Goal: Task Accomplishment & Management: Use online tool/utility

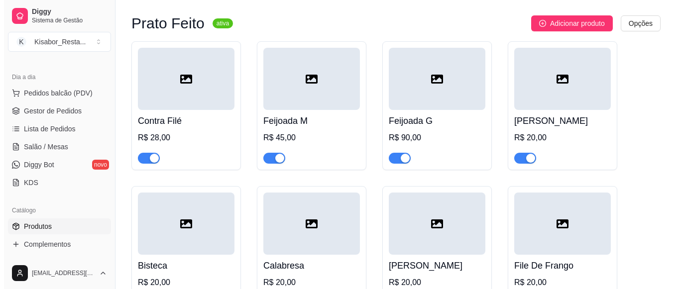
scroll to position [887, 0]
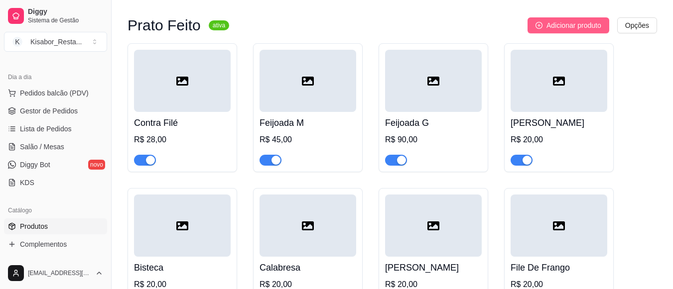
click at [564, 30] on span "Adicionar produto" at bounding box center [573, 25] width 55 height 11
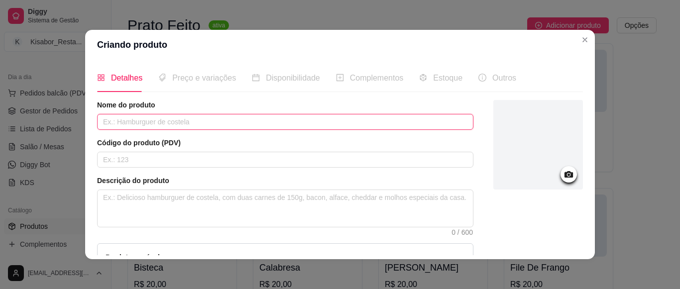
click at [411, 122] on input "text" at bounding box center [285, 122] width 377 height 16
type input "m"
type input "Macarrão Bolonhesa"
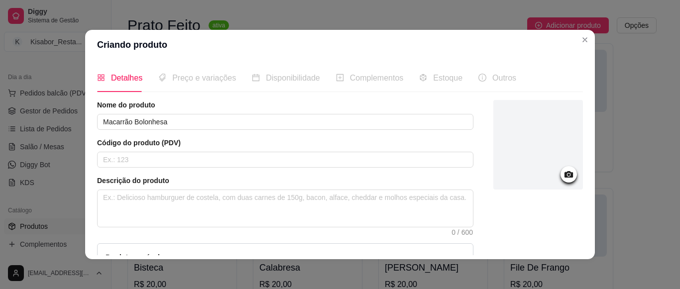
click at [546, 248] on div at bounding box center [539, 213] width 90 height 227
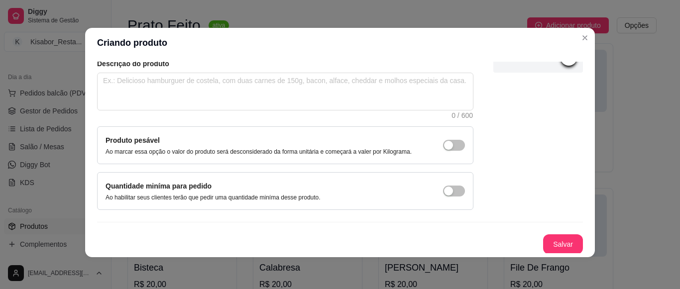
scroll to position [116, 0]
click at [546, 248] on button "Salvar" at bounding box center [563, 243] width 39 height 19
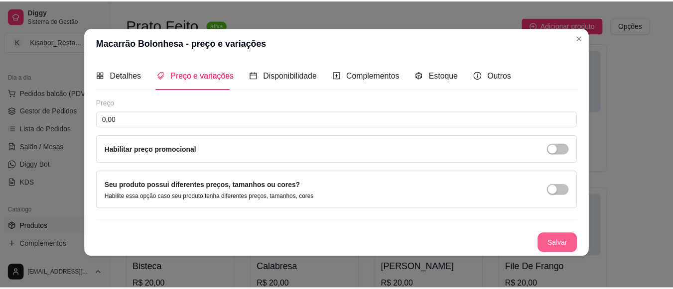
scroll to position [0, 0]
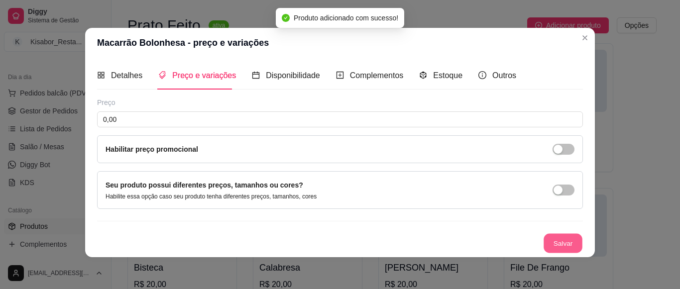
click at [546, 248] on button "Salvar" at bounding box center [563, 243] width 39 height 19
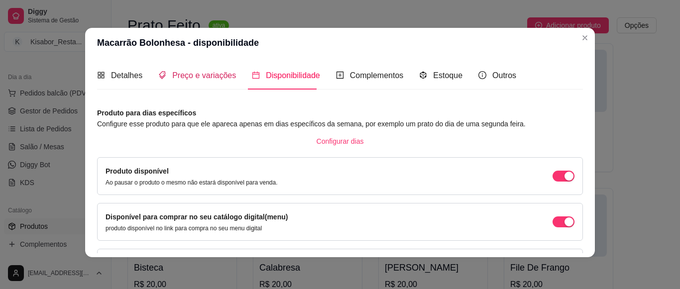
click at [213, 77] on span "Preço e variações" at bounding box center [204, 75] width 64 height 8
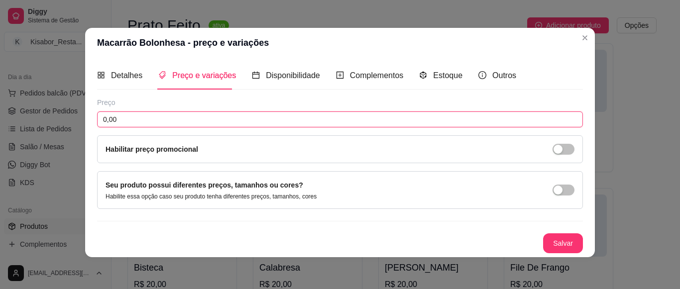
click at [195, 118] on input "0,00" at bounding box center [340, 120] width 486 height 16
type input "15,00"
click at [545, 242] on button "Salvar" at bounding box center [563, 244] width 40 height 20
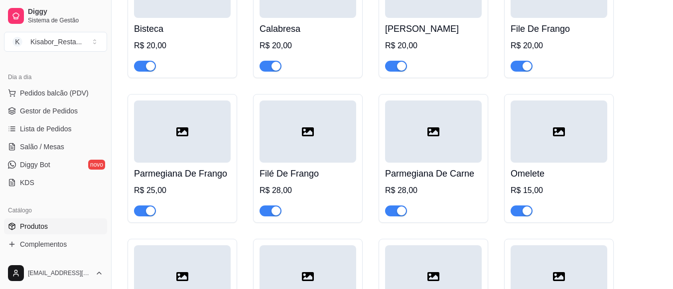
scroll to position [1146, 0]
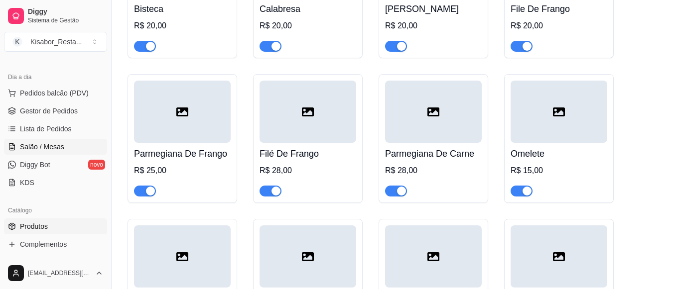
click at [24, 146] on span "Salão / Mesas" at bounding box center [42, 147] width 44 height 10
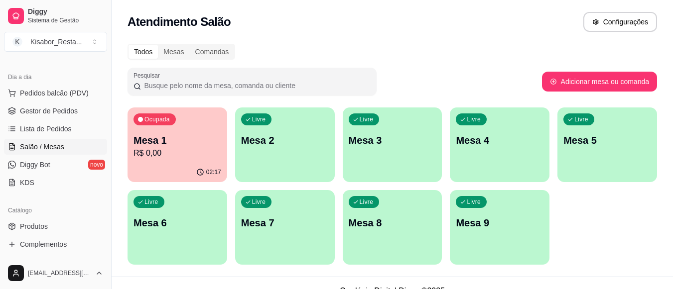
click at [152, 143] on p "Mesa 1" at bounding box center [177, 140] width 88 height 14
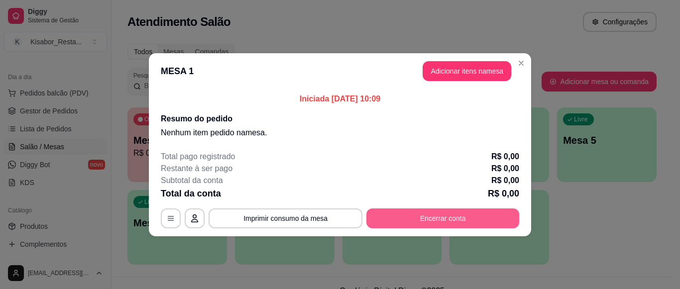
click at [418, 217] on button "Encerrar conta" at bounding box center [443, 219] width 153 height 20
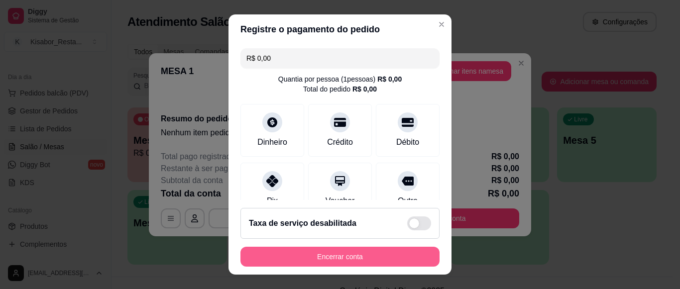
click at [374, 256] on button "Encerrar conta" at bounding box center [340, 257] width 199 height 20
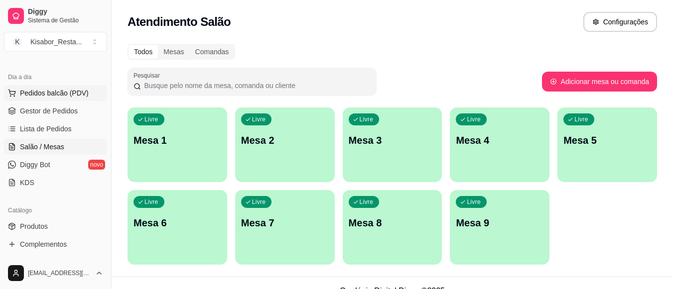
click at [75, 95] on span "Pedidos balcão (PDV)" at bounding box center [54, 93] width 69 height 10
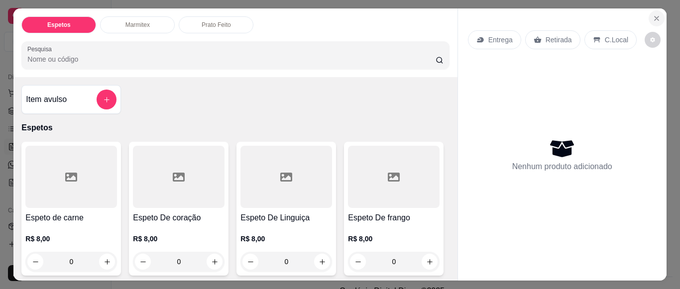
click at [655, 16] on icon "Close" at bounding box center [657, 18] width 4 height 4
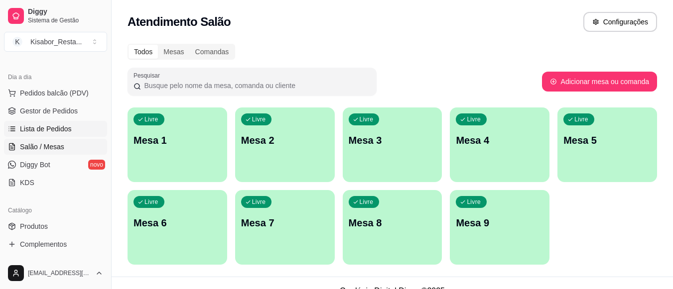
click at [56, 132] on span "Lista de Pedidos" at bounding box center [46, 129] width 52 height 10
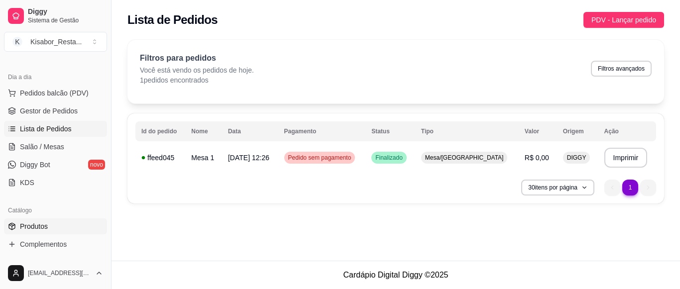
click at [57, 234] on link "Produtos" at bounding box center [55, 227] width 103 height 16
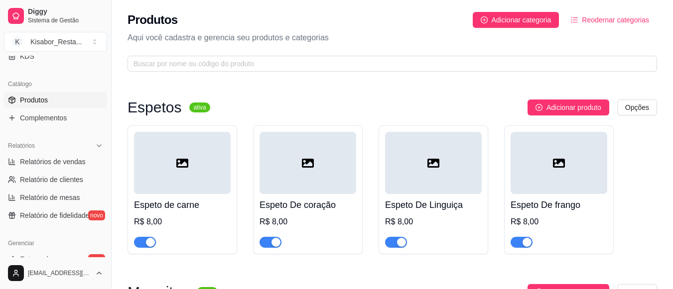
scroll to position [259, 0]
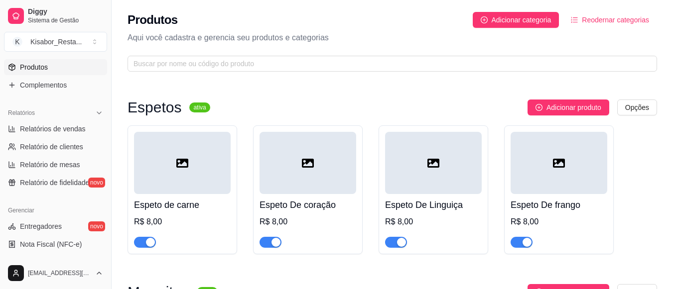
click at [501, 220] on div "Espeto de carne R$ 8,00 Espeto De coração R$ 8,00 Espeto De Linguiça R$ 8,00 Es…" at bounding box center [392, 190] width 529 height 129
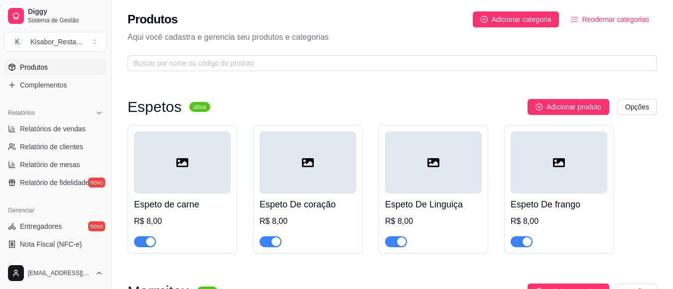
scroll to position [0, 0]
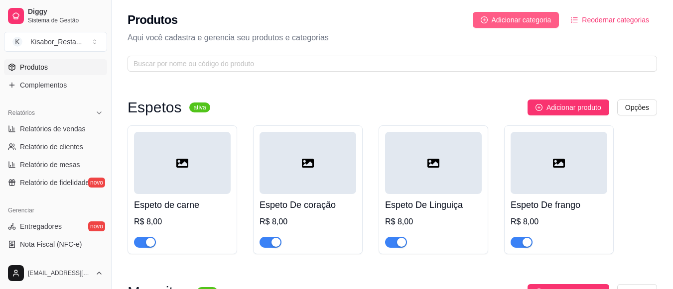
click at [536, 21] on span "Adicionar categoria" at bounding box center [522, 19] width 60 height 11
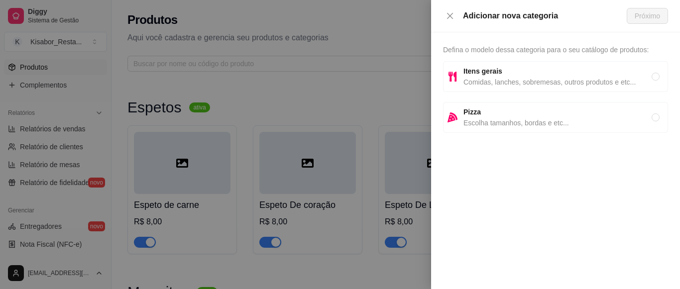
click at [536, 77] on span "Comidas, lanches, sobremesas, outros produtos e etc..." at bounding box center [558, 82] width 188 height 11
radio input "true"
click at [638, 18] on span "Próximo" at bounding box center [647, 15] width 25 height 11
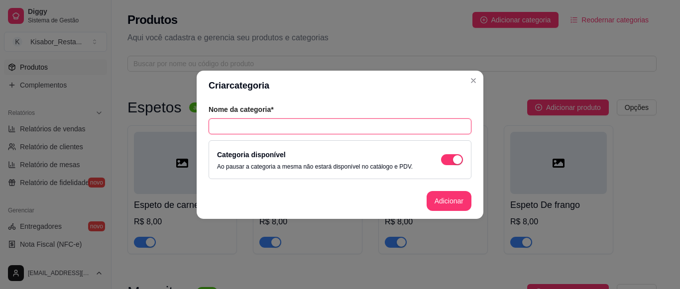
click at [393, 130] on input "text" at bounding box center [340, 127] width 263 height 16
type input "Refrigerante"
click at [444, 195] on button "Adicionar" at bounding box center [449, 201] width 45 height 20
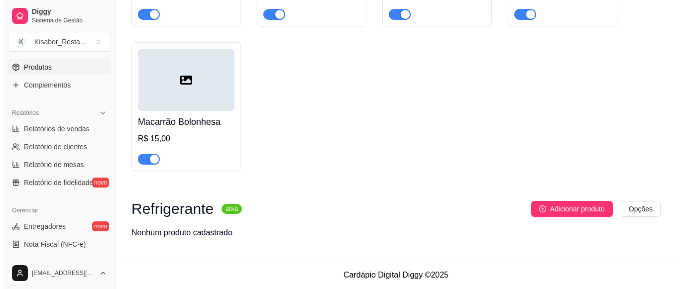
scroll to position [1618, 0]
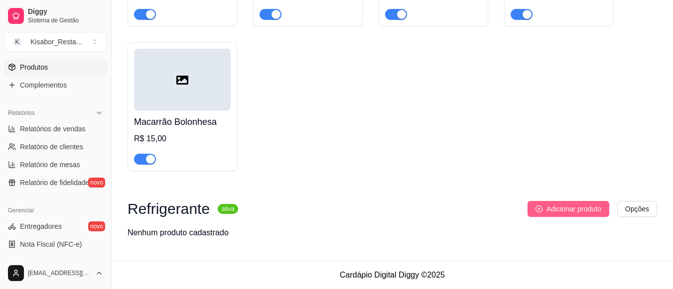
click at [549, 211] on span "Adicionar produto" at bounding box center [573, 209] width 55 height 11
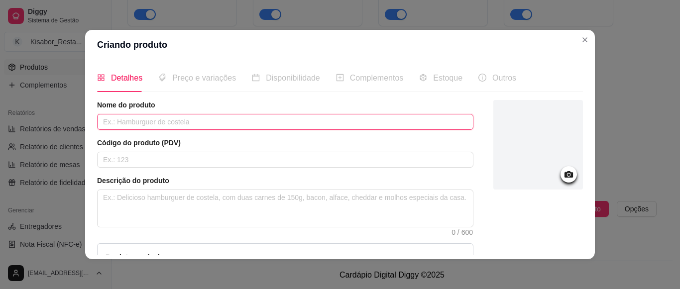
click at [425, 119] on input "text" at bounding box center [285, 122] width 377 height 16
type input "c"
click at [367, 127] on input "Coca Cola" at bounding box center [285, 122] width 377 height 16
type input "Coca Cola Zero Lata"
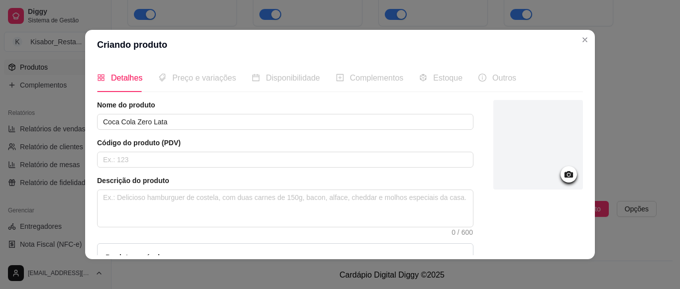
click at [538, 220] on div at bounding box center [539, 213] width 90 height 227
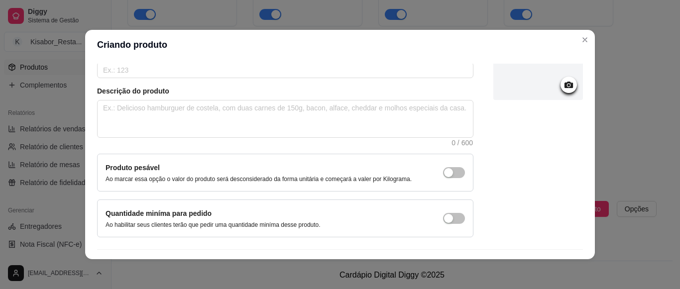
scroll to position [116, 0]
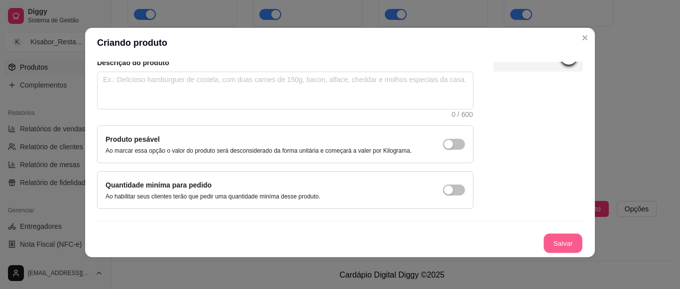
click at [547, 239] on button "Salvar" at bounding box center [563, 243] width 39 height 19
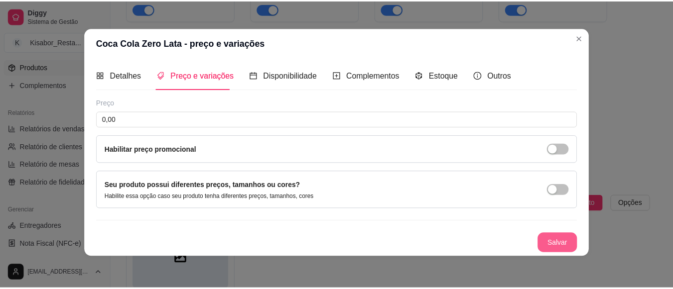
scroll to position [0, 0]
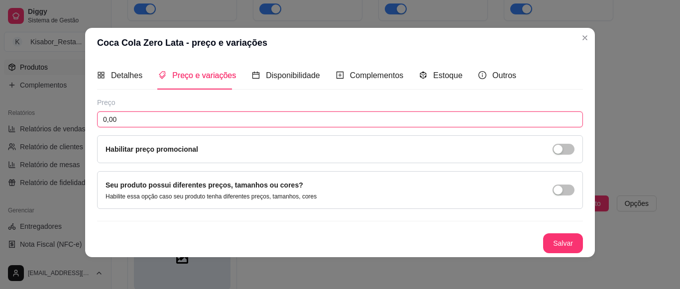
click at [469, 118] on input "0,00" at bounding box center [340, 120] width 486 height 16
type input "8,00"
click at [543, 240] on button "Salvar" at bounding box center [563, 244] width 40 height 20
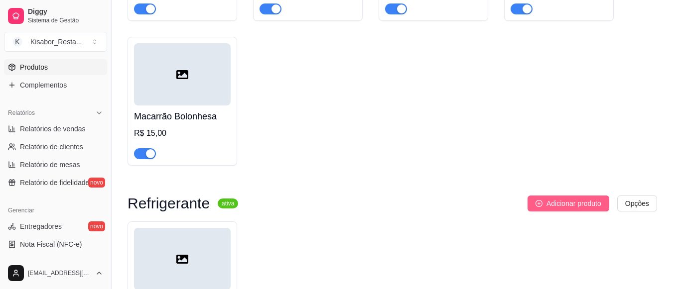
click at [582, 209] on span "Adicionar produto" at bounding box center [573, 203] width 55 height 11
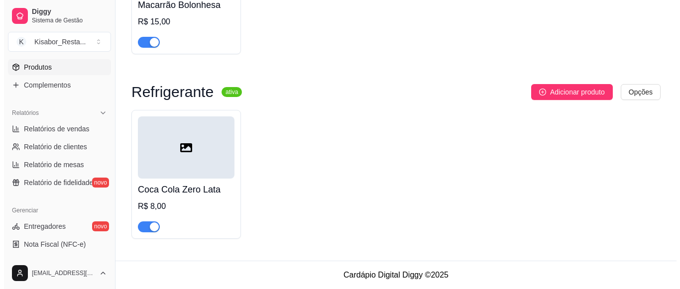
scroll to position [1735, 0]
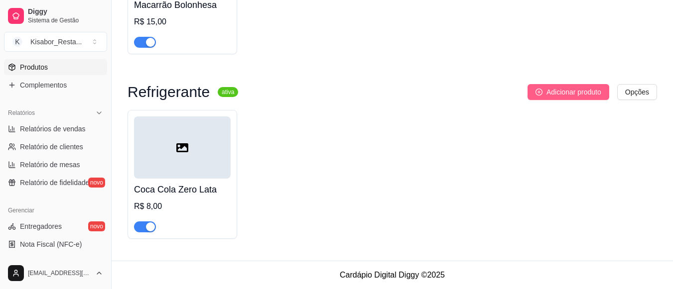
click at [580, 93] on span "Adicionar produto" at bounding box center [573, 92] width 55 height 11
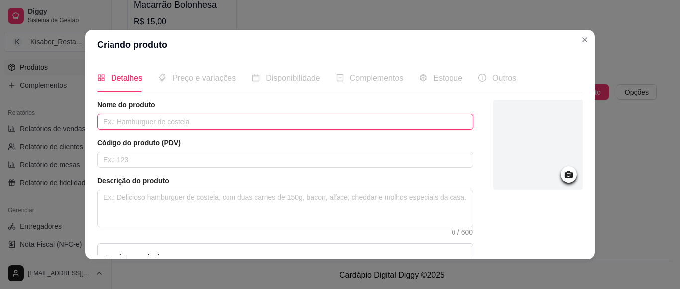
click at [388, 126] on input "text" at bounding box center [285, 122] width 377 height 16
type input "Coca Cola Lata"
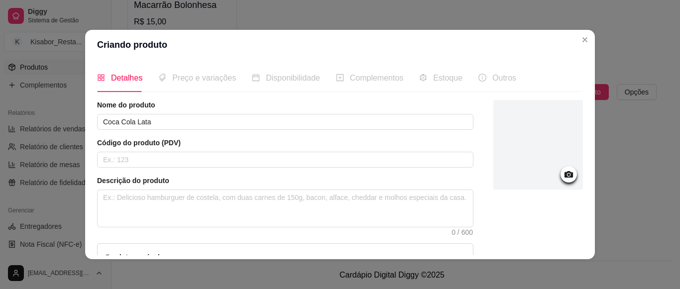
click at [544, 249] on div at bounding box center [539, 213] width 90 height 227
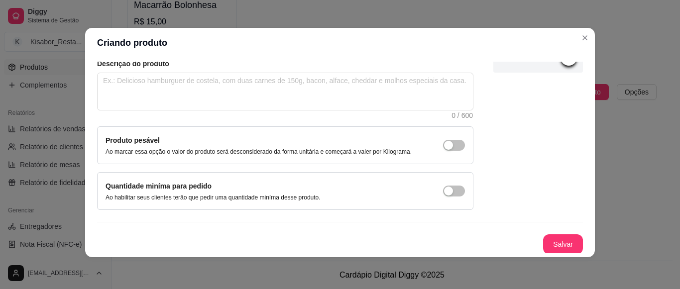
scroll to position [116, 0]
click at [544, 251] on button "Salvar" at bounding box center [563, 244] width 40 height 20
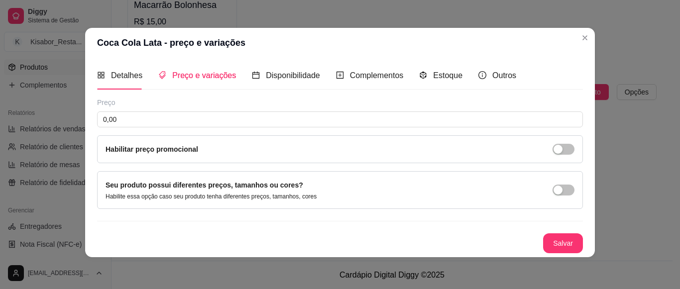
scroll to position [0, 0]
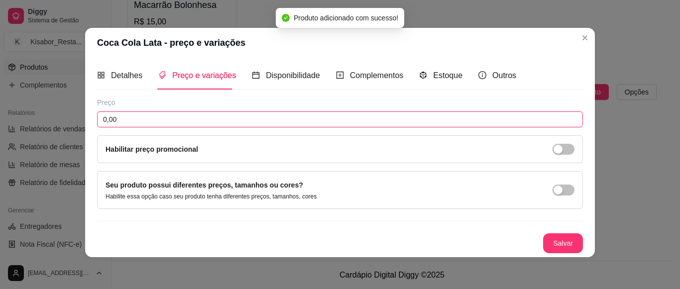
click at [318, 118] on input "0,00" at bounding box center [340, 120] width 486 height 16
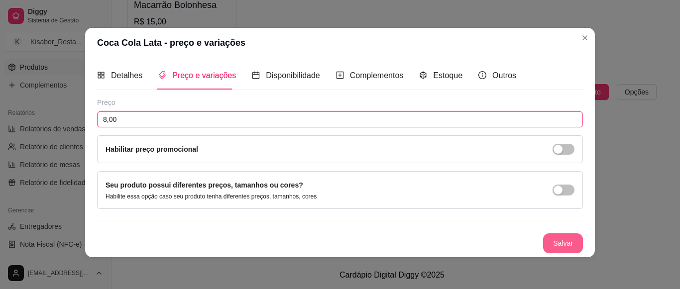
type input "8,00"
click at [555, 244] on button "Salvar" at bounding box center [563, 243] width 39 height 19
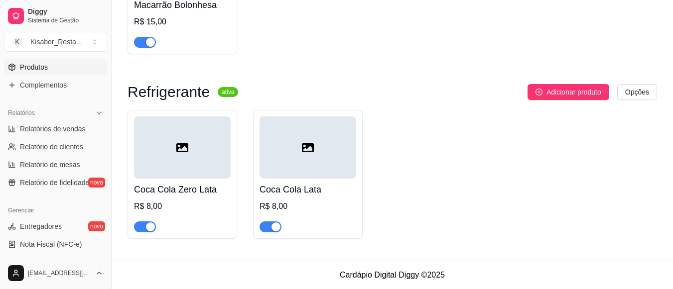
click at [528, 84] on button "Adicionar produto" at bounding box center [569, 92] width 82 height 16
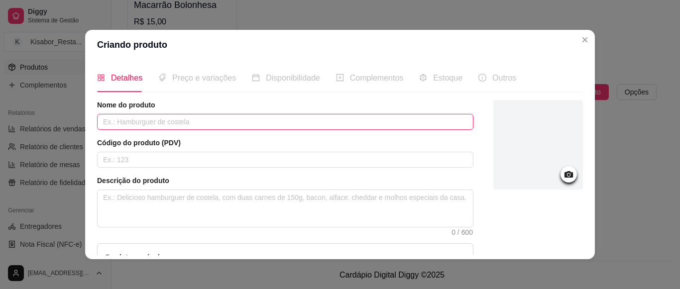
click at [424, 122] on input "text" at bounding box center [285, 122] width 377 height 16
type input "Fanta"
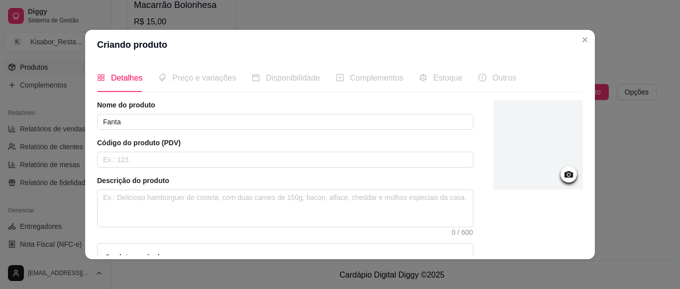
click at [551, 251] on div at bounding box center [539, 213] width 90 height 227
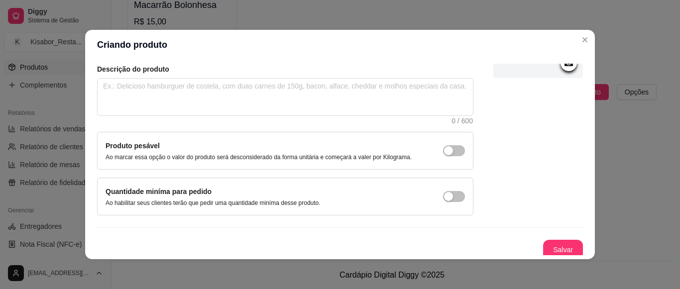
scroll to position [116, 0]
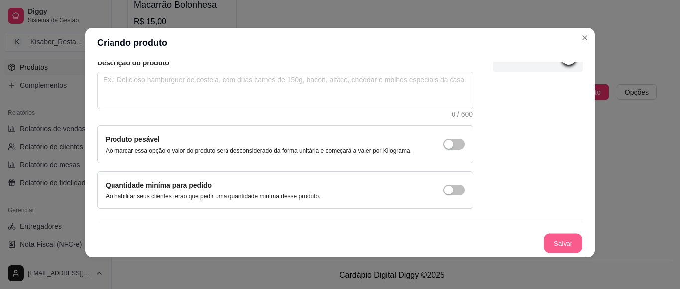
click at [551, 251] on button "Salvar" at bounding box center [563, 243] width 39 height 19
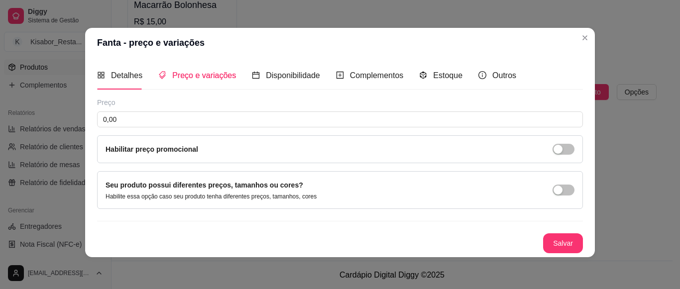
scroll to position [0, 0]
click at [435, 124] on input "0,00" at bounding box center [340, 120] width 486 height 16
type input "8,00"
click at [545, 247] on button "Salvar" at bounding box center [563, 243] width 39 height 19
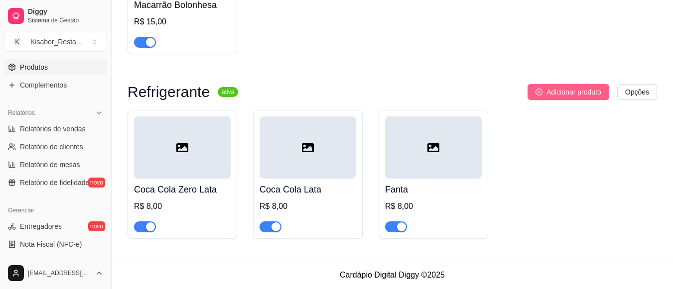
click at [575, 89] on span "Adicionar produto" at bounding box center [573, 92] width 55 height 11
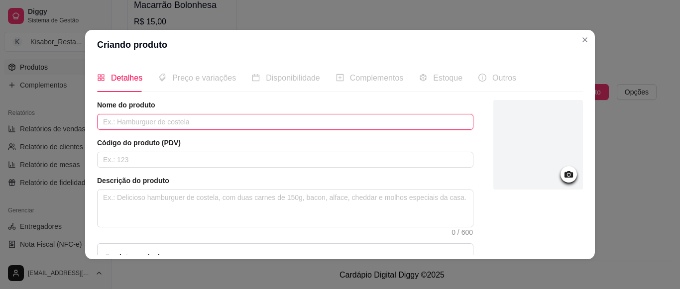
click at [425, 118] on input "text" at bounding box center [285, 122] width 377 height 16
type input "FVS"
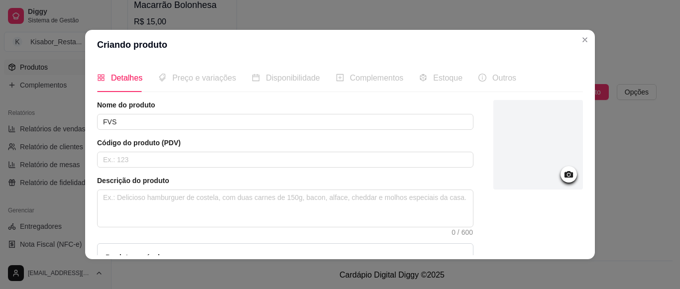
click at [533, 241] on div at bounding box center [539, 213] width 90 height 227
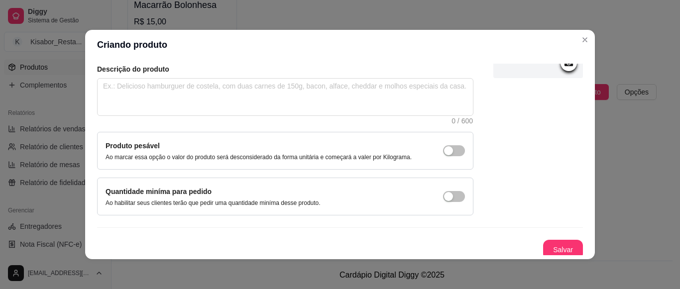
scroll to position [116, 0]
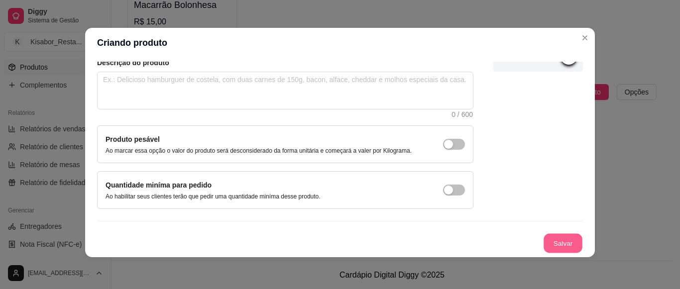
click at [560, 242] on button "Salvar" at bounding box center [563, 243] width 39 height 19
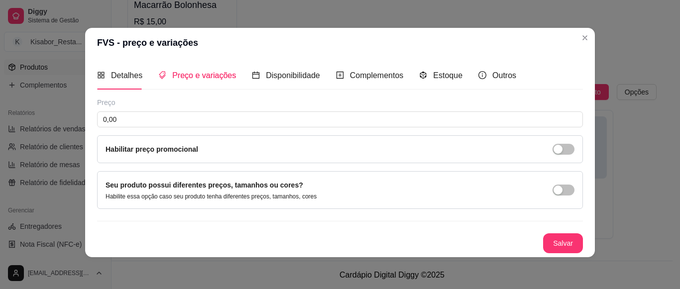
scroll to position [0, 0]
click at [560, 242] on button "Salvar" at bounding box center [563, 243] width 39 height 19
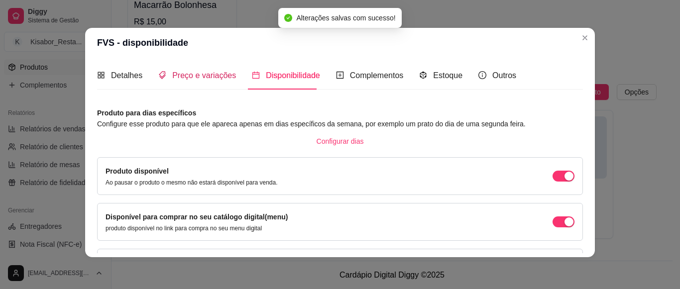
click at [210, 78] on span "Preço e variações" at bounding box center [204, 75] width 64 height 8
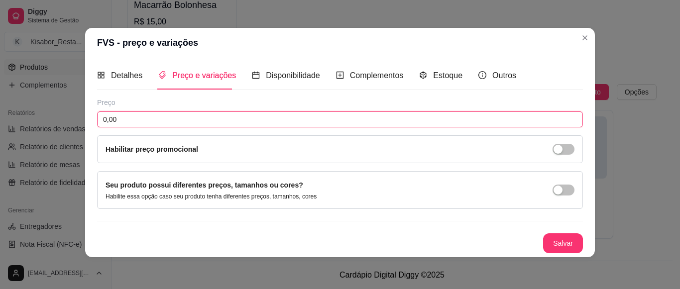
click at [181, 123] on input "0,00" at bounding box center [340, 120] width 486 height 16
type input "8,00"
click at [557, 247] on button "Salvar" at bounding box center [563, 244] width 40 height 20
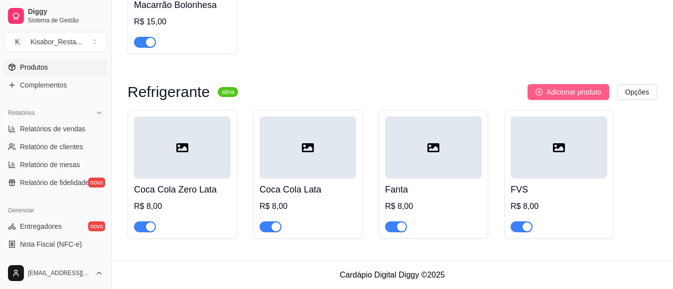
click at [560, 95] on span "Adicionar produto" at bounding box center [573, 92] width 55 height 11
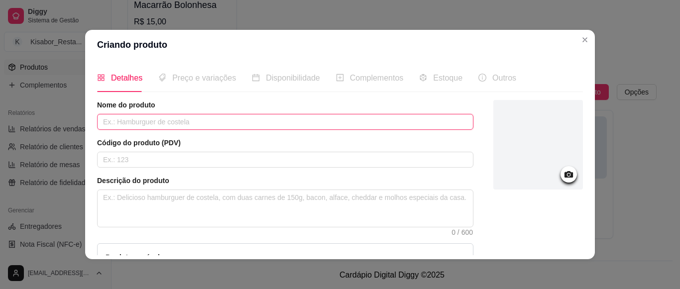
click at [448, 120] on input "text" at bounding box center [285, 122] width 377 height 16
type input "s"
type input "Soda"
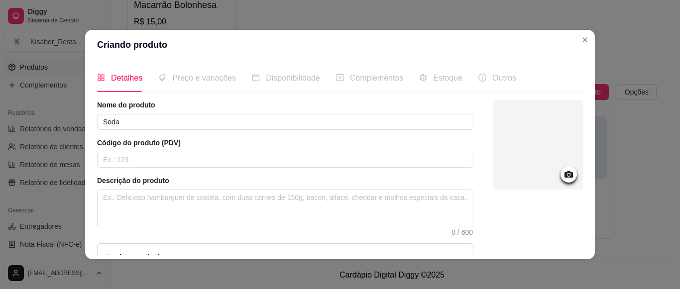
click at [548, 250] on div at bounding box center [539, 213] width 90 height 227
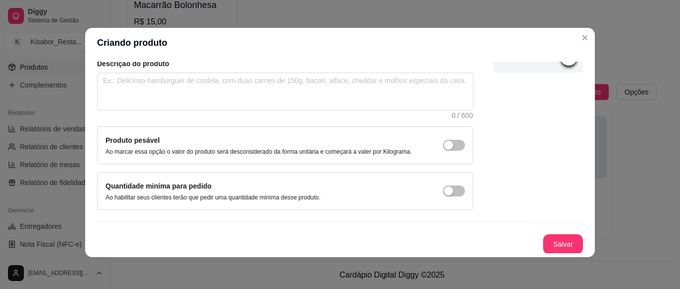
scroll to position [116, 0]
click at [548, 250] on button "Salvar" at bounding box center [563, 244] width 40 height 20
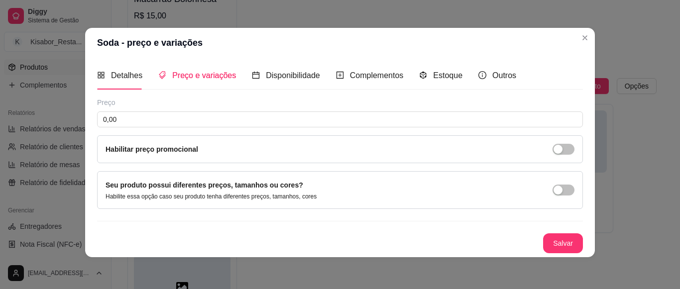
scroll to position [0, 0]
click at [422, 119] on input "0,00" at bounding box center [340, 120] width 486 height 16
type input "8,00"
click at [544, 241] on button "Salvar" at bounding box center [563, 243] width 39 height 19
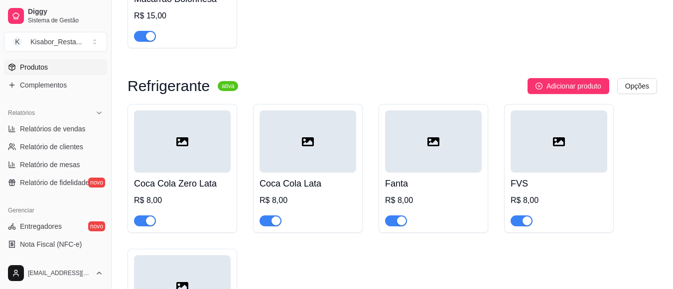
click at [528, 78] on button "Adicionar produto" at bounding box center [569, 86] width 82 height 16
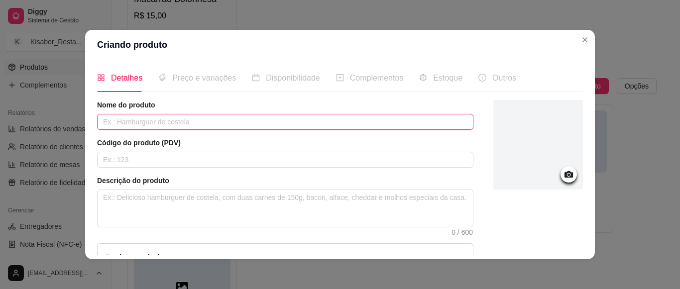
click at [362, 118] on input "text" at bounding box center [285, 122] width 377 height 16
type input "Kuat"
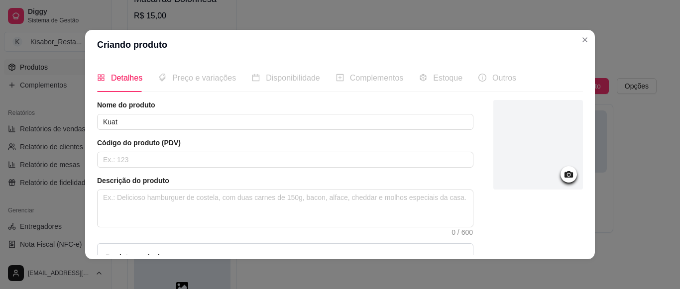
click at [555, 248] on div at bounding box center [539, 213] width 90 height 227
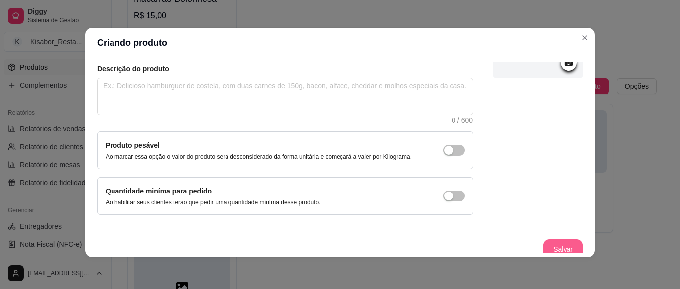
scroll to position [116, 0]
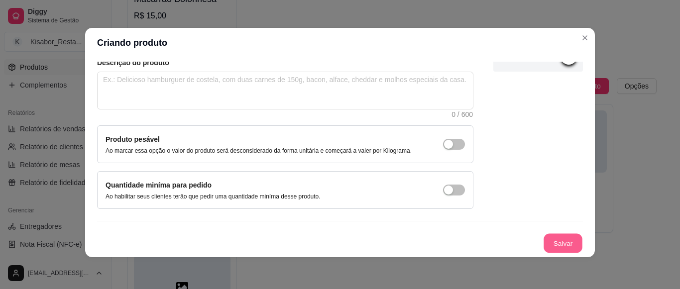
click at [557, 251] on button "Salvar" at bounding box center [563, 243] width 39 height 19
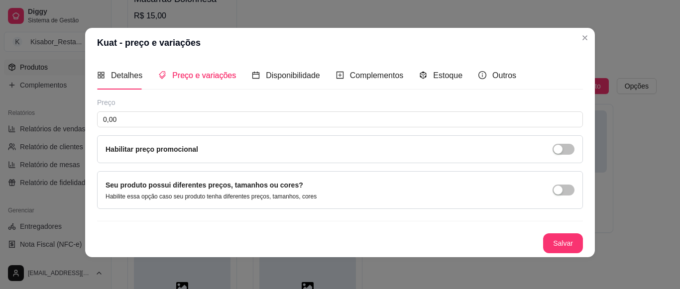
scroll to position [0, 0]
click at [497, 123] on input "0,00" at bounding box center [340, 120] width 486 height 16
type input "7,00"
click at [545, 240] on button "Salvar" at bounding box center [563, 243] width 39 height 19
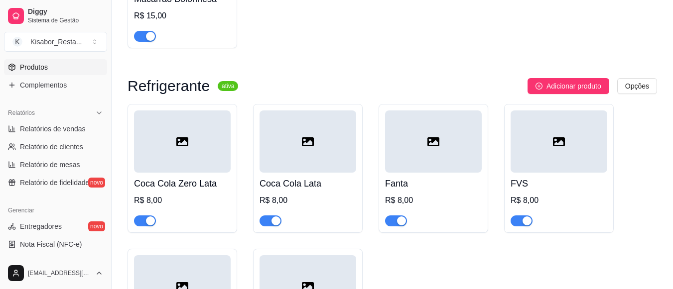
click at [528, 78] on button "Adicionar produto" at bounding box center [569, 86] width 82 height 16
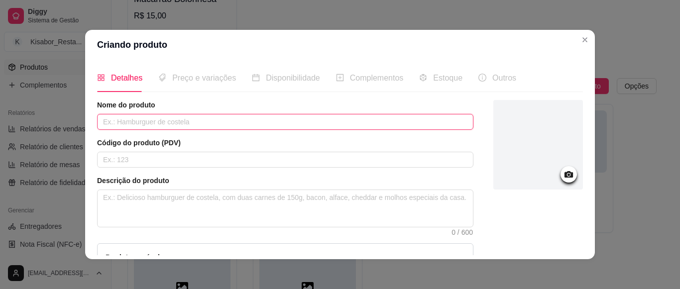
click at [410, 128] on input "text" at bounding box center [285, 122] width 377 height 16
type input "[PERSON_NAME]"
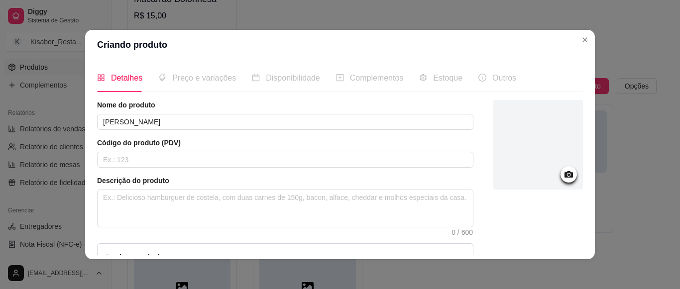
click at [518, 246] on div at bounding box center [539, 213] width 90 height 227
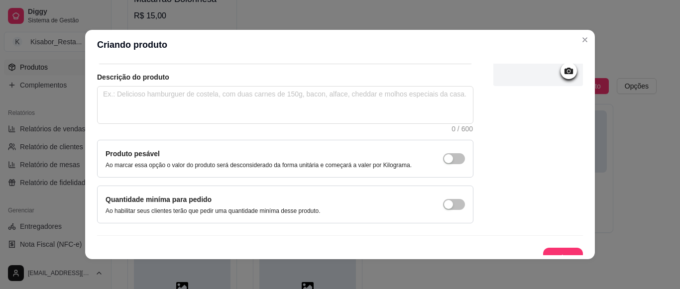
scroll to position [116, 0]
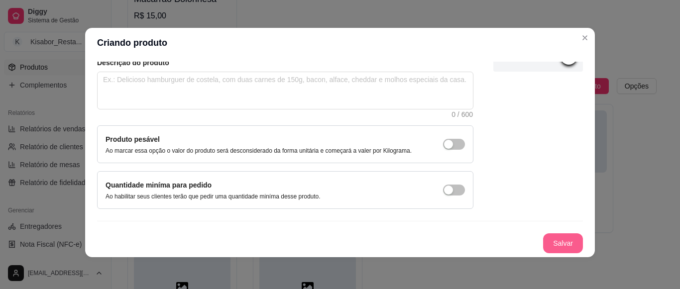
click at [544, 244] on button "Salvar" at bounding box center [563, 244] width 40 height 20
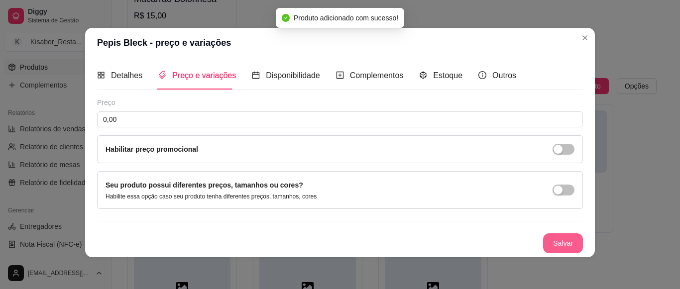
scroll to position [0, 0]
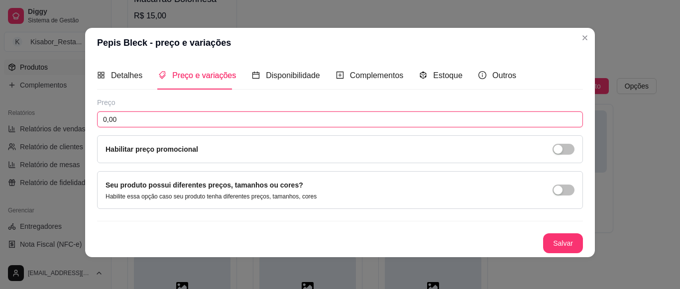
click at [332, 120] on input "0,00" at bounding box center [340, 120] width 486 height 16
type input "8,00"
click at [561, 248] on button "Salvar" at bounding box center [563, 243] width 39 height 19
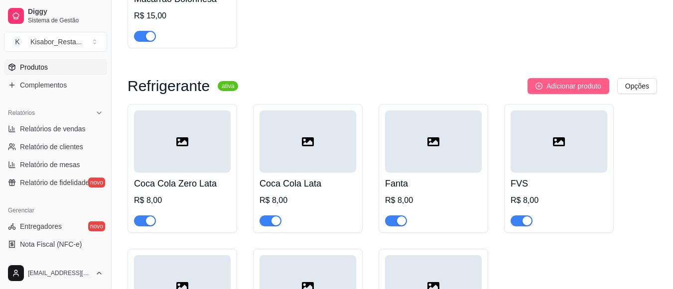
click at [573, 92] on span "Adicionar produto" at bounding box center [573, 86] width 55 height 11
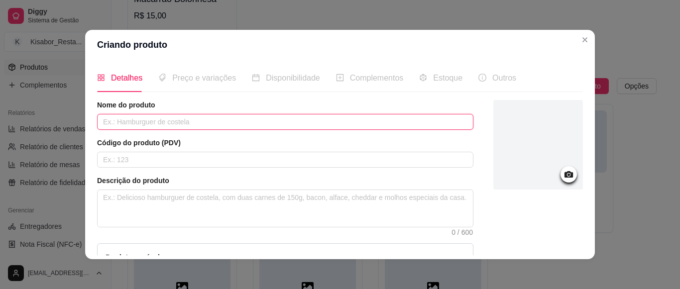
click at [414, 124] on input "text" at bounding box center [285, 122] width 377 height 16
type input "Pepsi Comum"
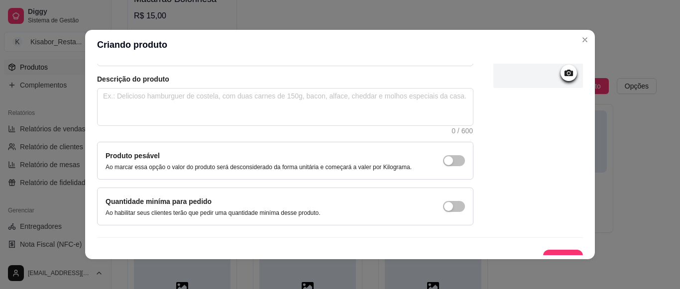
scroll to position [116, 0]
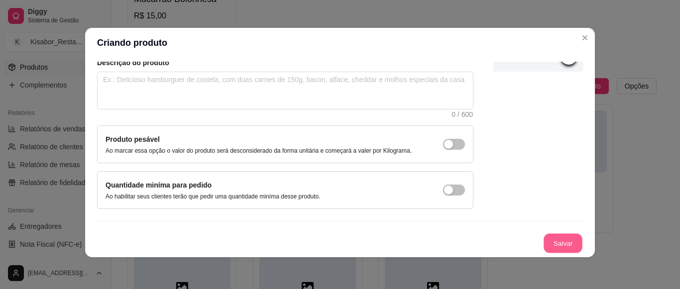
click at [550, 248] on button "Salvar" at bounding box center [563, 243] width 39 height 19
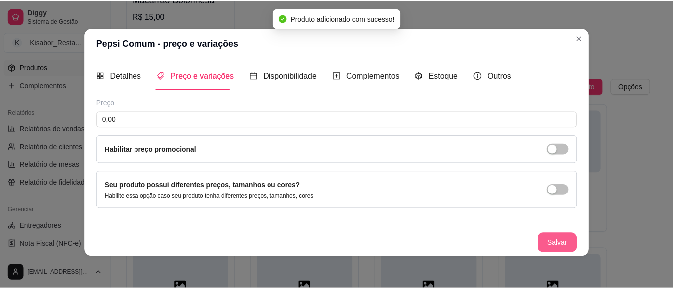
scroll to position [0, 0]
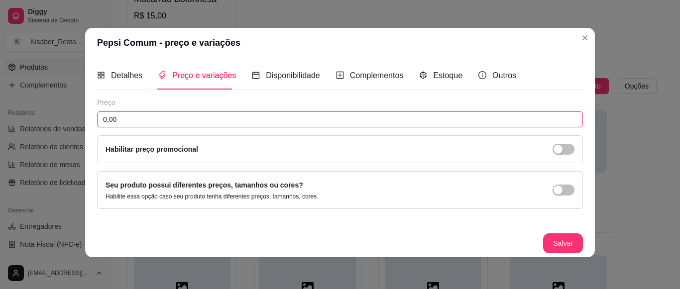
drag, startPoint x: 480, startPoint y: 117, endPoint x: 557, endPoint y: 205, distance: 117.2
click at [557, 205] on div "Preço 0,00 Habilitar preço promocional Seu produto possui diferentes preços, ta…" at bounding box center [340, 176] width 486 height 156
type input "8,00"
click at [556, 241] on button "Salvar" at bounding box center [563, 243] width 39 height 19
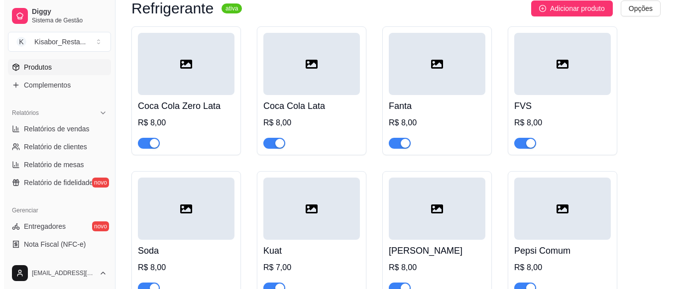
scroll to position [1835, 0]
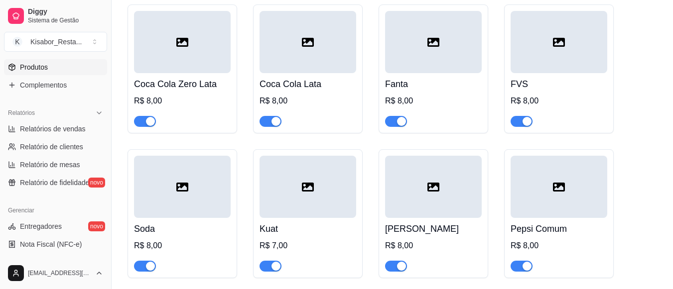
click at [451, 204] on div at bounding box center [433, 187] width 97 height 62
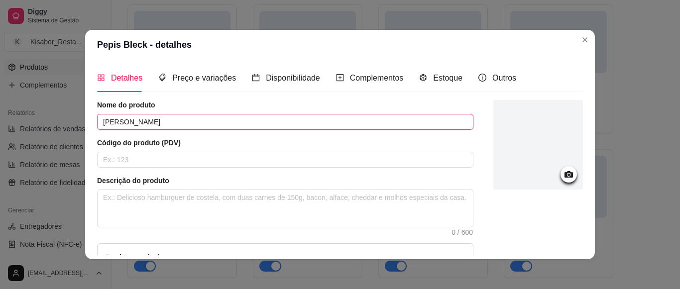
click at [115, 123] on input "[PERSON_NAME]" at bounding box center [285, 122] width 377 height 16
click at [139, 123] on input "Pepsi Bleck" at bounding box center [285, 122] width 377 height 16
click at [139, 123] on input "Pepsi Black" at bounding box center [285, 122] width 377 height 16
type input "Pepsi Black"
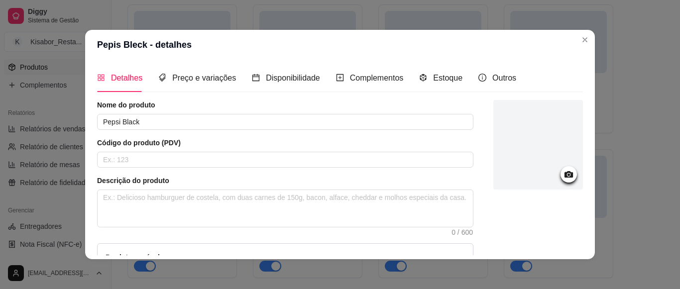
click at [524, 227] on div at bounding box center [539, 213] width 90 height 227
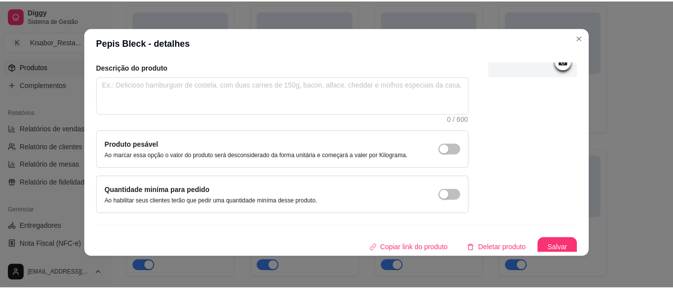
scroll to position [116, 0]
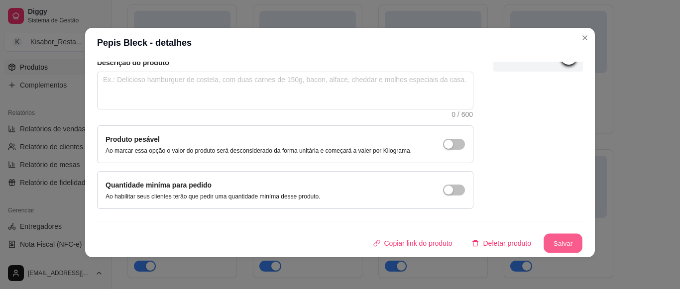
click at [545, 241] on button "Salvar" at bounding box center [563, 243] width 39 height 19
click at [545, 242] on button "Salvar" at bounding box center [563, 243] width 39 height 19
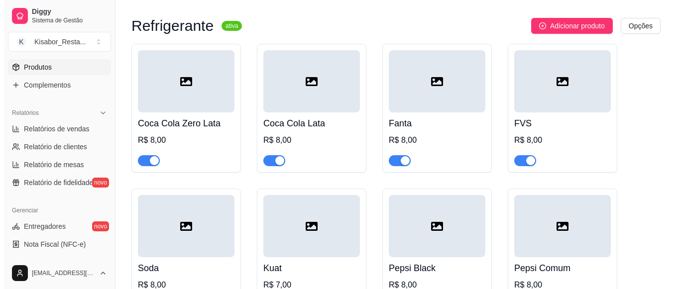
scroll to position [1795, 0]
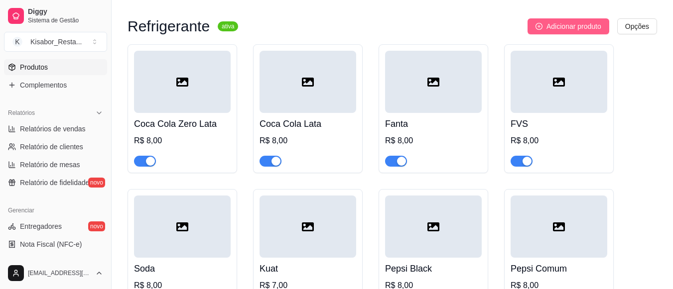
click at [563, 32] on span "Adicionar produto" at bounding box center [573, 26] width 55 height 11
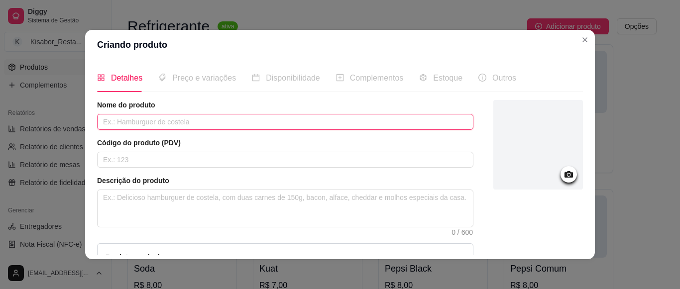
click at [435, 126] on input "text" at bounding box center [285, 122] width 377 height 16
type input "Guarana Zero"
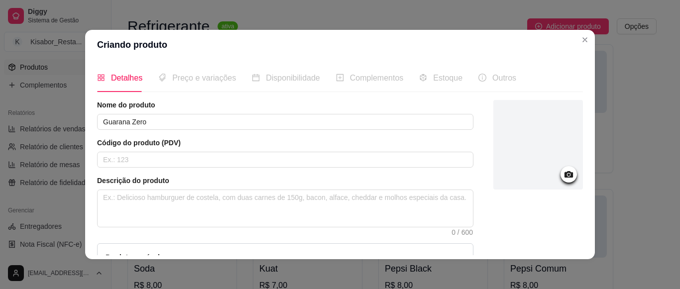
click at [533, 233] on div at bounding box center [539, 213] width 90 height 227
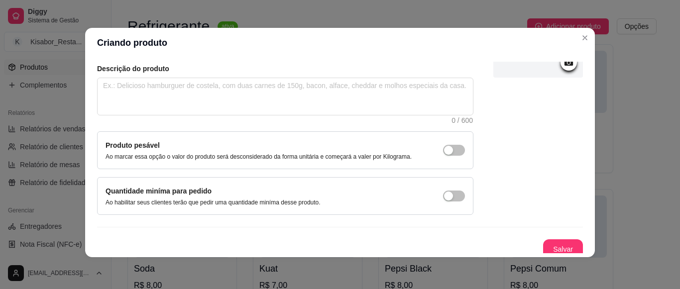
scroll to position [116, 0]
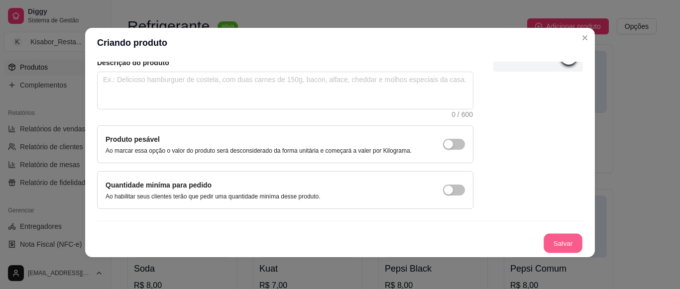
click at [545, 250] on button "Salvar" at bounding box center [563, 243] width 39 height 19
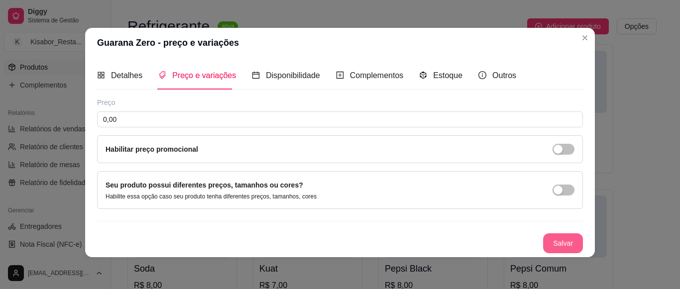
scroll to position [0, 0]
click at [406, 124] on input "0,00" at bounding box center [340, 120] width 486 height 16
type input "8,00"
click at [543, 239] on button "Salvar" at bounding box center [563, 244] width 40 height 20
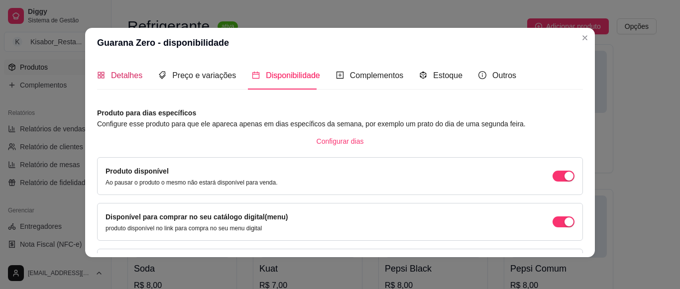
click at [119, 73] on span "Detalhes" at bounding box center [126, 75] width 31 height 8
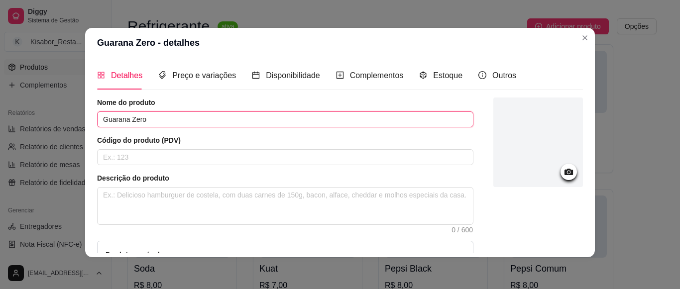
click at [154, 116] on input "Guarana Zero" at bounding box center [285, 120] width 377 height 16
type input "Guarana Zero 350"
click at [509, 227] on div at bounding box center [539, 211] width 90 height 227
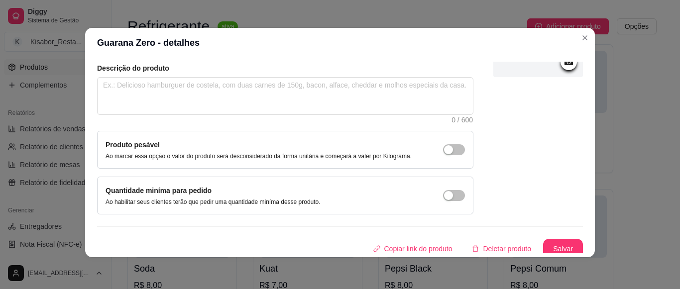
scroll to position [116, 0]
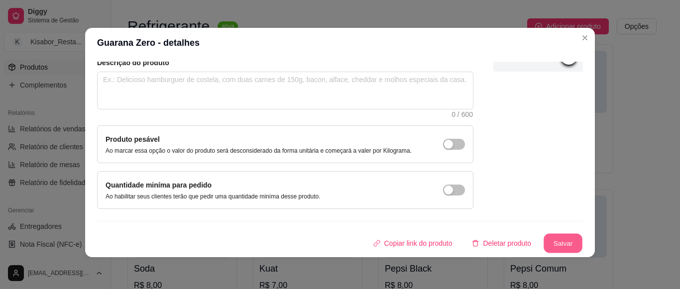
click at [547, 240] on button "Salvar" at bounding box center [563, 243] width 39 height 19
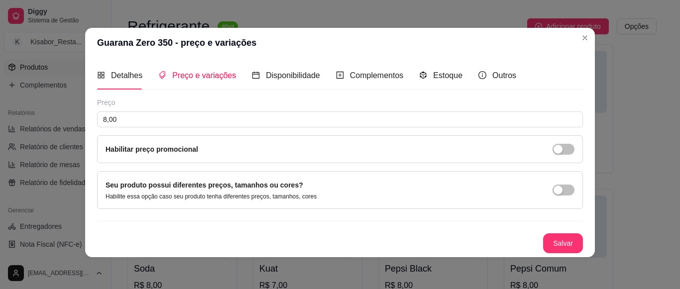
scroll to position [0, 0]
click at [129, 71] on span "Detalhes" at bounding box center [126, 75] width 31 height 8
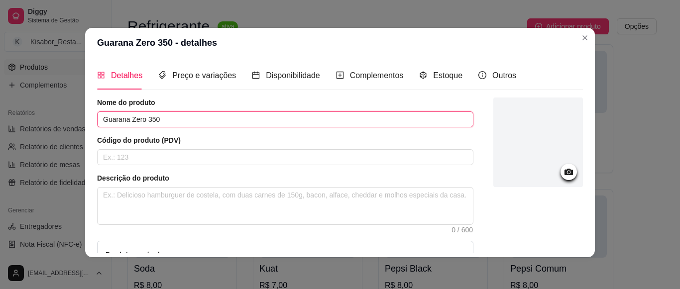
click at [167, 120] on input "Guarana Zero 350" at bounding box center [285, 120] width 377 height 16
type input "Guarana Zero"
click at [544, 197] on div at bounding box center [539, 211] width 90 height 227
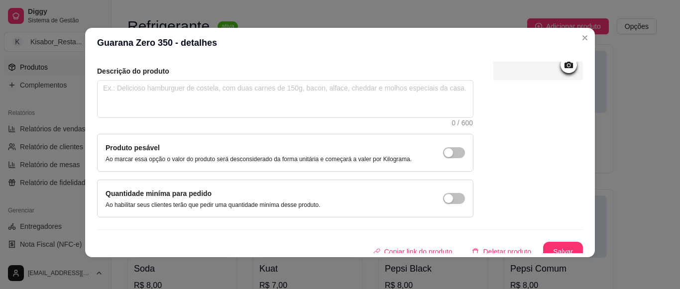
scroll to position [116, 0]
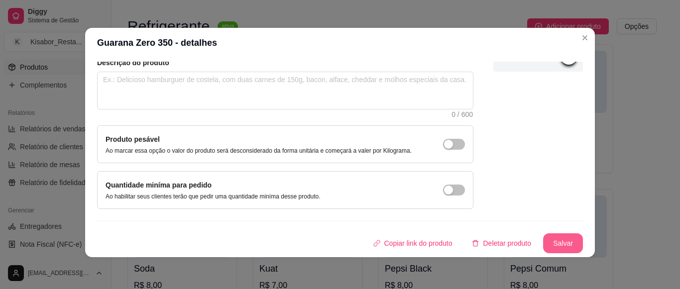
click at [551, 244] on button "Salvar" at bounding box center [563, 244] width 40 height 20
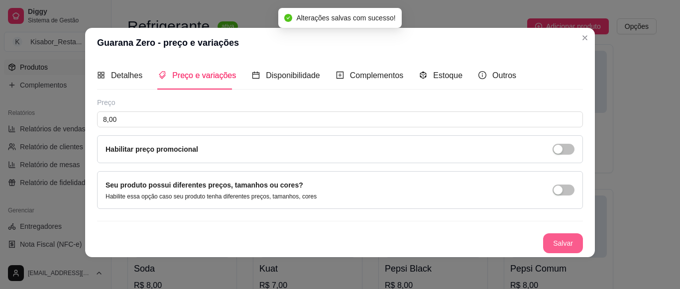
scroll to position [0, 0]
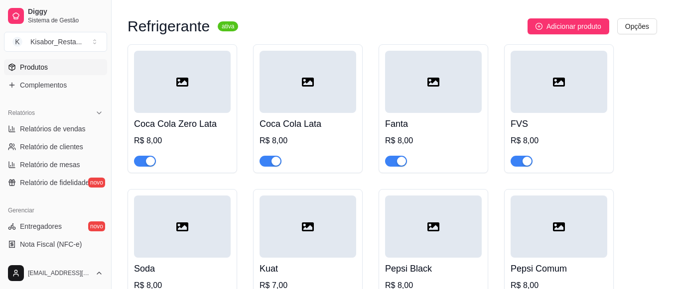
click at [465, 113] on div at bounding box center [433, 82] width 97 height 62
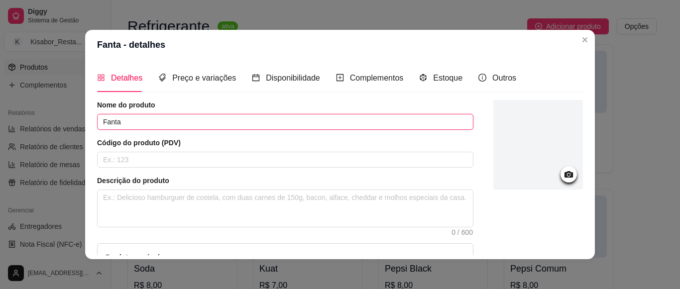
click at [314, 118] on input "Fanta" at bounding box center [285, 122] width 377 height 16
type input "Fanta Lata"
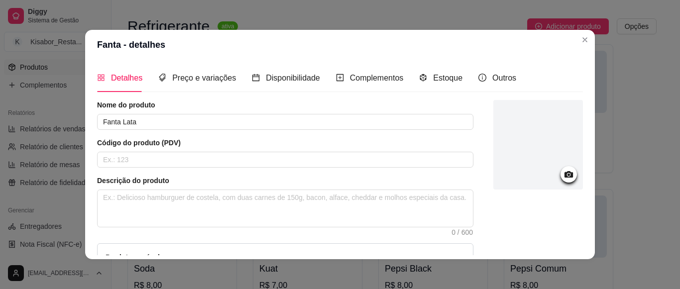
click at [534, 246] on div at bounding box center [539, 213] width 90 height 227
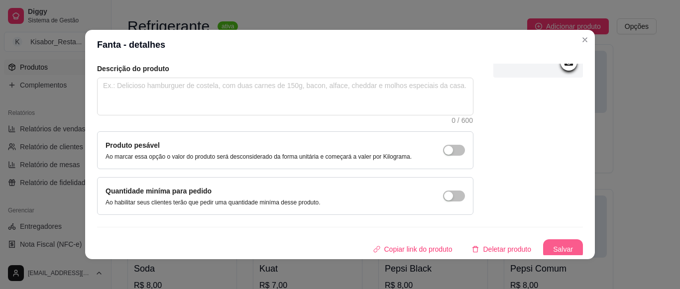
scroll to position [116, 0]
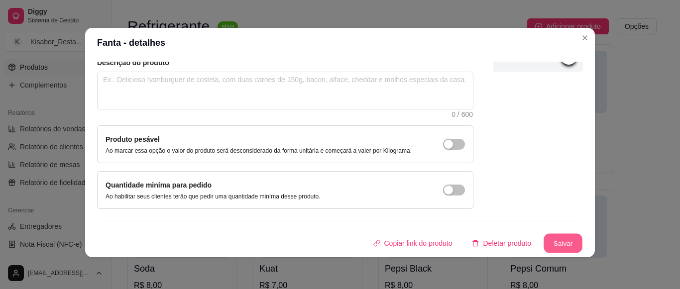
click at [544, 246] on button "Salvar" at bounding box center [563, 243] width 39 height 19
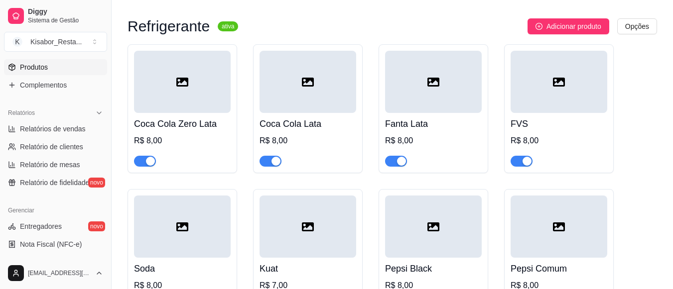
click at [567, 122] on div "FVS R$ 8,00" at bounding box center [559, 140] width 97 height 54
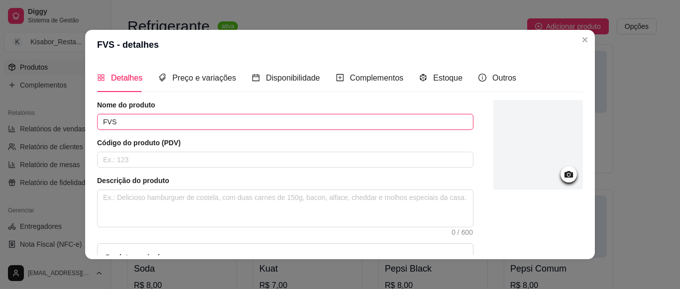
click at [327, 119] on input "FVS" at bounding box center [285, 122] width 377 height 16
type input "FVS Lata"
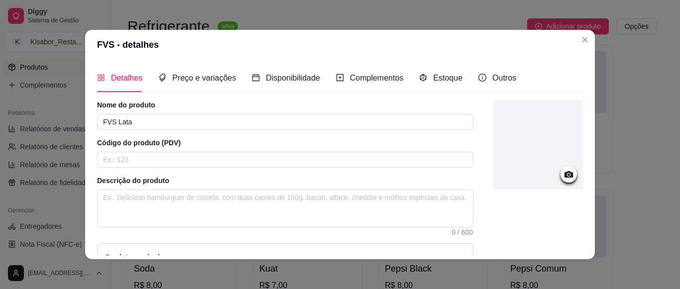
click at [516, 255] on div at bounding box center [539, 213] width 90 height 227
drag, startPoint x: 520, startPoint y: 255, endPoint x: 519, endPoint y: 227, distance: 27.4
click at [519, 227] on div at bounding box center [539, 213] width 90 height 227
drag, startPoint x: 515, startPoint y: 158, endPoint x: 524, endPoint y: 191, distance: 34.6
click at [524, 191] on div at bounding box center [539, 146] width 90 height 93
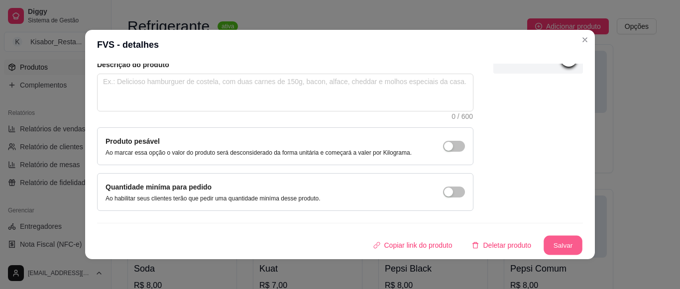
click at [563, 244] on button "Salvar" at bounding box center [563, 245] width 39 height 19
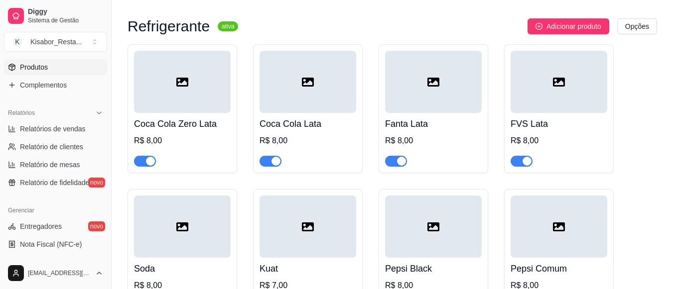
click at [210, 274] on h4 "Soda" at bounding box center [182, 269] width 97 height 14
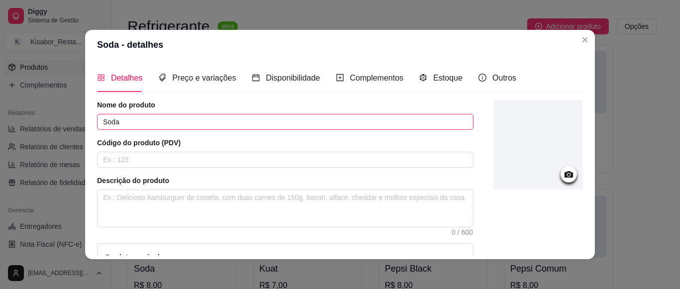
click at [190, 125] on input "Soda" at bounding box center [285, 122] width 377 height 16
type input "Soda Lata"
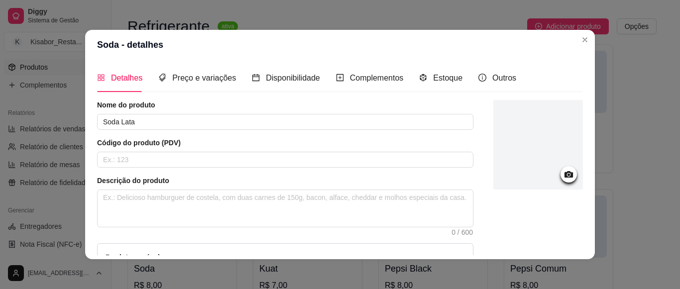
click at [521, 247] on div at bounding box center [539, 213] width 90 height 227
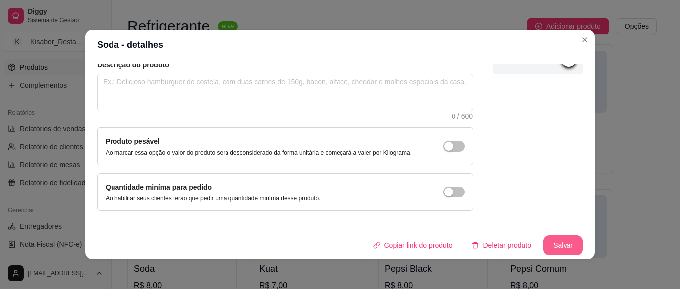
click at [554, 244] on button "Salvar" at bounding box center [563, 246] width 40 height 20
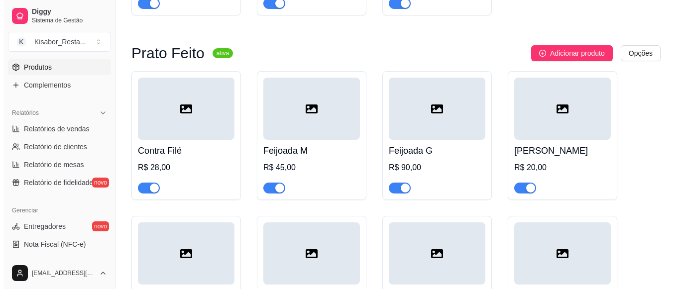
scroll to position [879, 0]
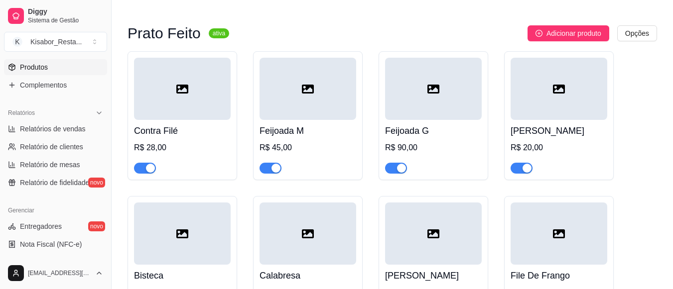
click at [435, 137] on h4 "Feijoada G" at bounding box center [433, 131] width 97 height 14
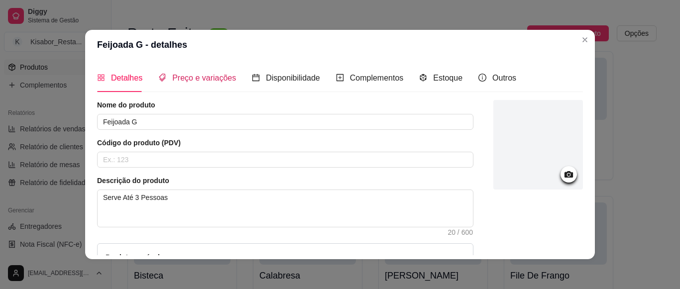
click at [204, 76] on span "Preço e variações" at bounding box center [204, 78] width 64 height 8
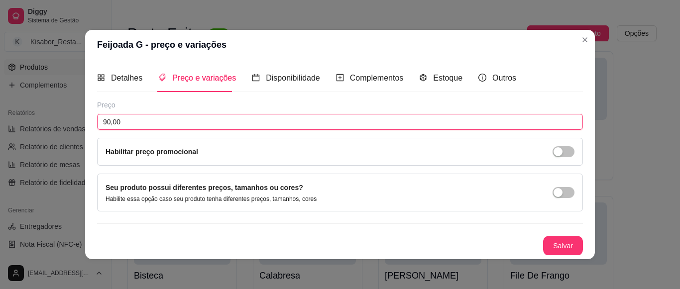
click at [122, 122] on input "90,00" at bounding box center [340, 122] width 486 height 16
type input "95,00"
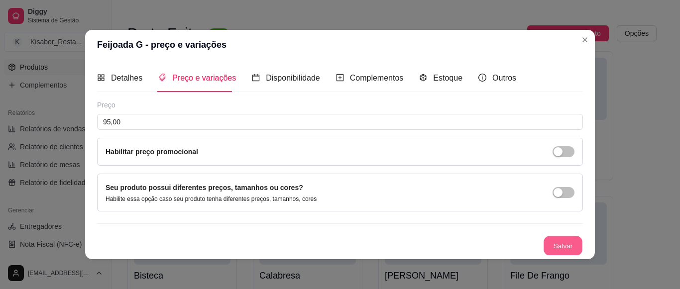
click at [550, 240] on button "Salvar" at bounding box center [563, 246] width 39 height 19
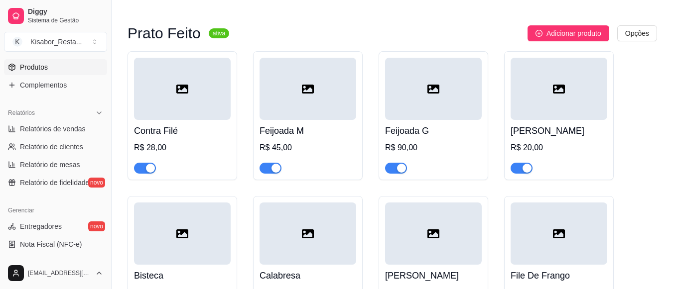
click at [611, 226] on div "File De Frango R$ 20,00" at bounding box center [559, 260] width 110 height 129
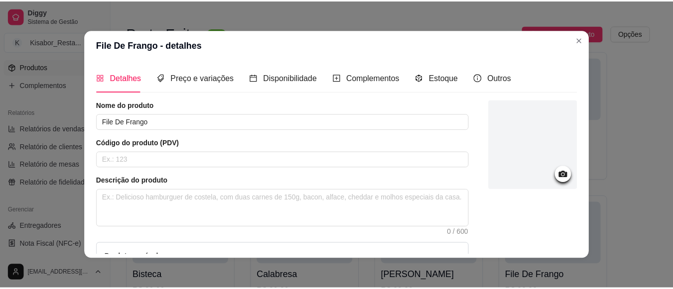
scroll to position [2, 0]
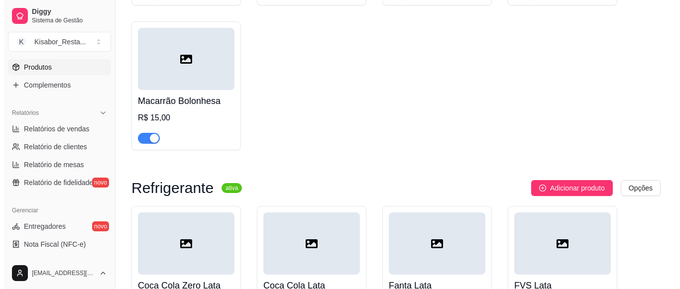
scroll to position [1648, 0]
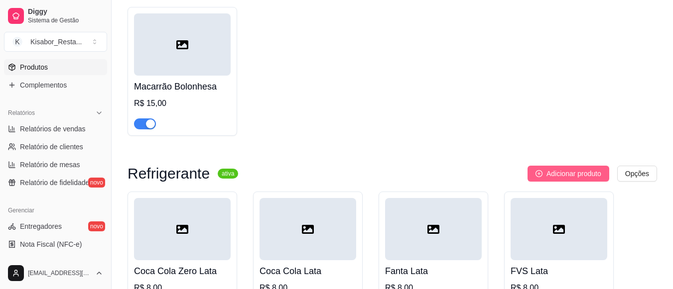
click at [602, 181] on button "Adicionar produto" at bounding box center [569, 174] width 82 height 16
click at [581, 174] on span "Adicionar produto" at bounding box center [573, 173] width 55 height 11
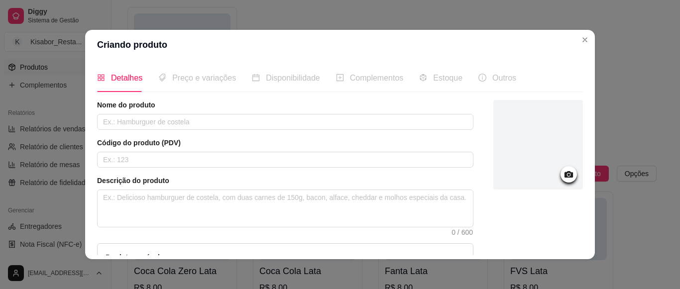
click at [351, 108] on article "Nome do produto" at bounding box center [285, 105] width 377 height 10
click at [351, 113] on div "Nome do produto" at bounding box center [285, 115] width 377 height 30
click at [352, 121] on input "text" at bounding box center [285, 122] width 377 height 16
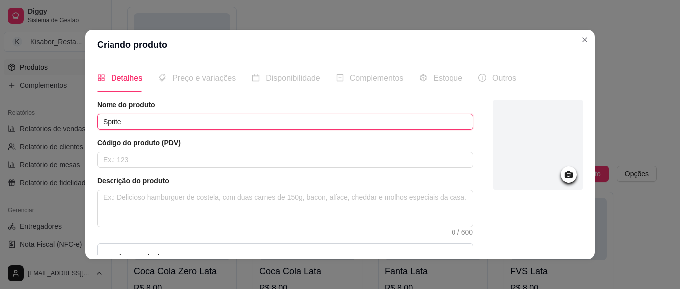
type input "Sprite"
click at [374, 139] on article "Código do produto (PDV)" at bounding box center [285, 143] width 377 height 10
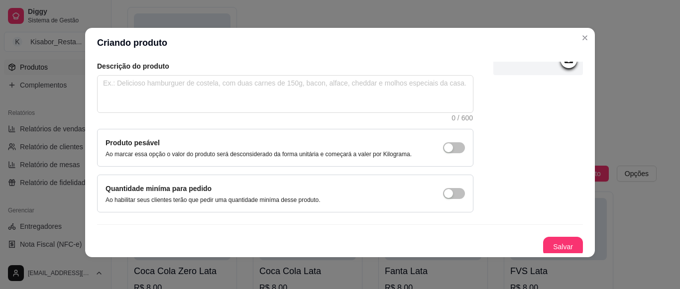
scroll to position [116, 0]
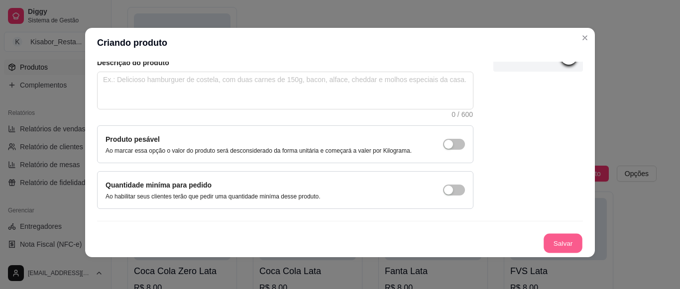
click at [545, 247] on button "Salvar" at bounding box center [563, 243] width 39 height 19
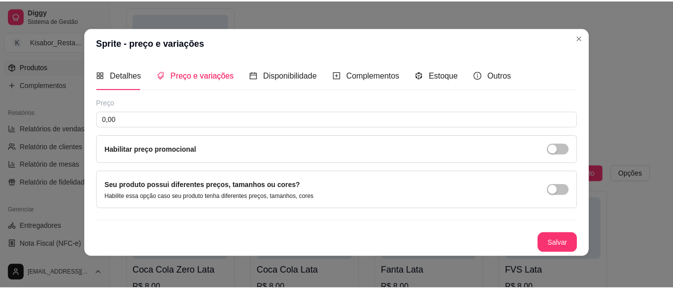
scroll to position [0, 0]
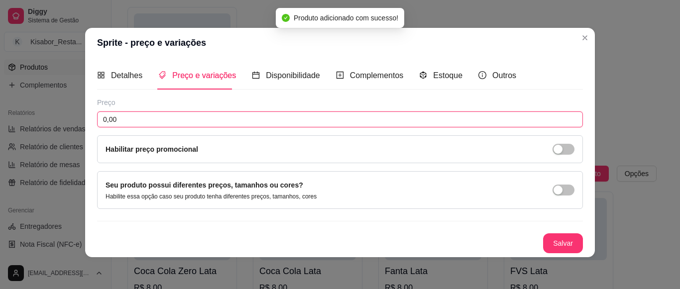
click at [440, 120] on input "0,00" at bounding box center [340, 120] width 486 height 16
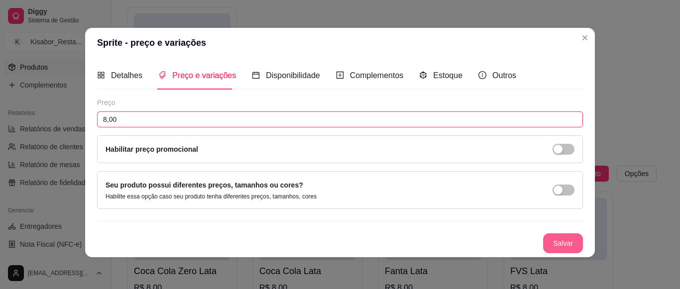
type input "8,00"
click at [548, 239] on button "Salvar" at bounding box center [563, 244] width 40 height 20
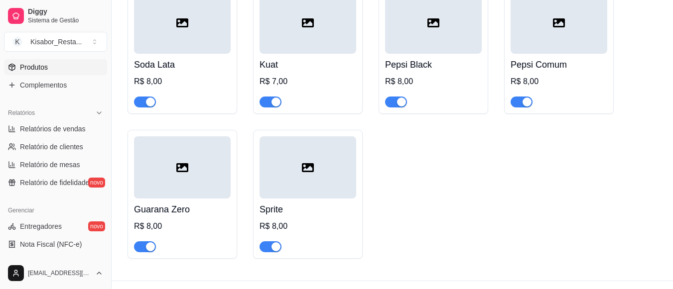
scroll to position [2026, 0]
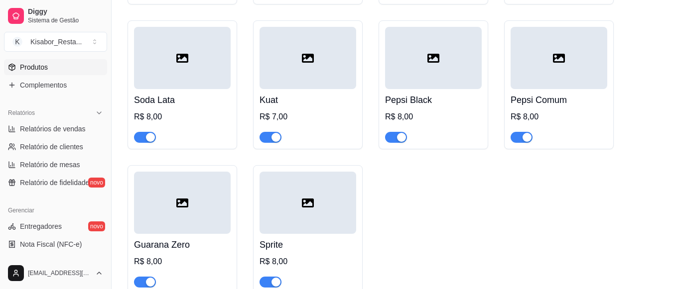
scroll to position [1967, 0]
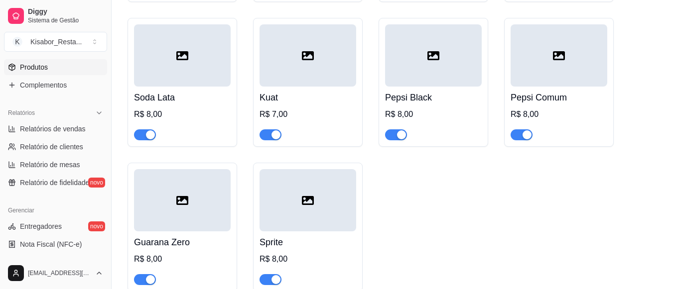
click at [67, 147] on span "Relatório de clientes" at bounding box center [51, 147] width 63 height 10
select select "30"
select select "HIGHEST_TOTAL_SPENT_WITH_ORDERS"
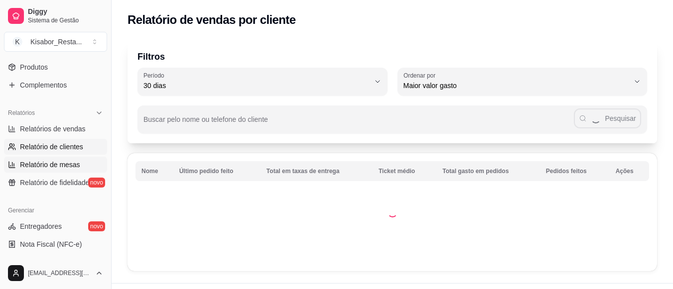
click at [53, 167] on span "Relatório de mesas" at bounding box center [50, 165] width 60 height 10
select select "TOTAL_OF_ORDERS"
select select "7"
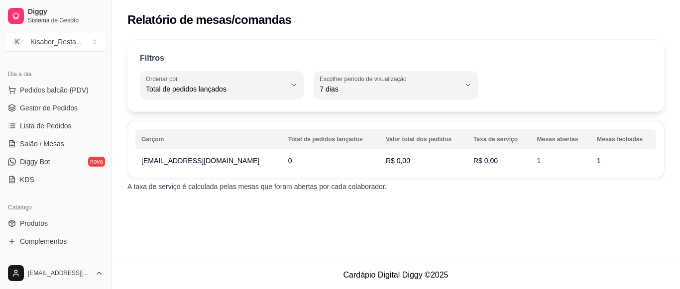
scroll to position [100, 0]
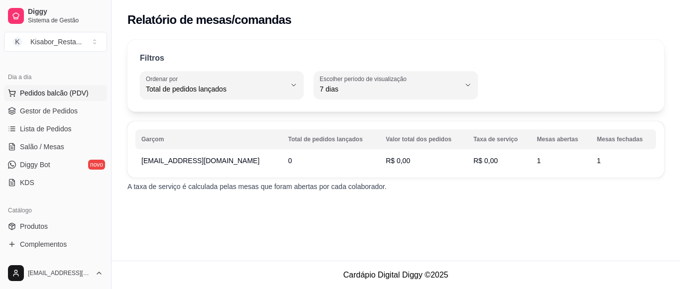
click at [78, 95] on span "Pedidos balcão (PDV)" at bounding box center [54, 93] width 69 height 10
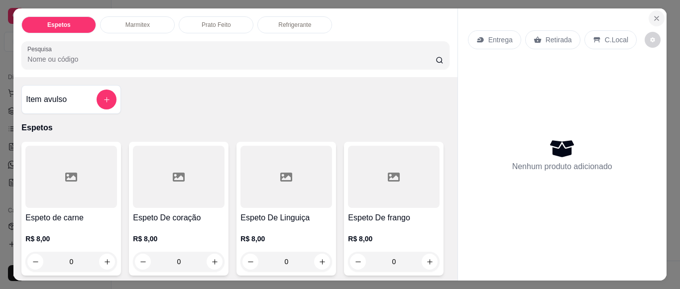
click at [654, 14] on icon "Close" at bounding box center [657, 18] width 8 height 8
